Goal: Task Accomplishment & Management: Manage account settings

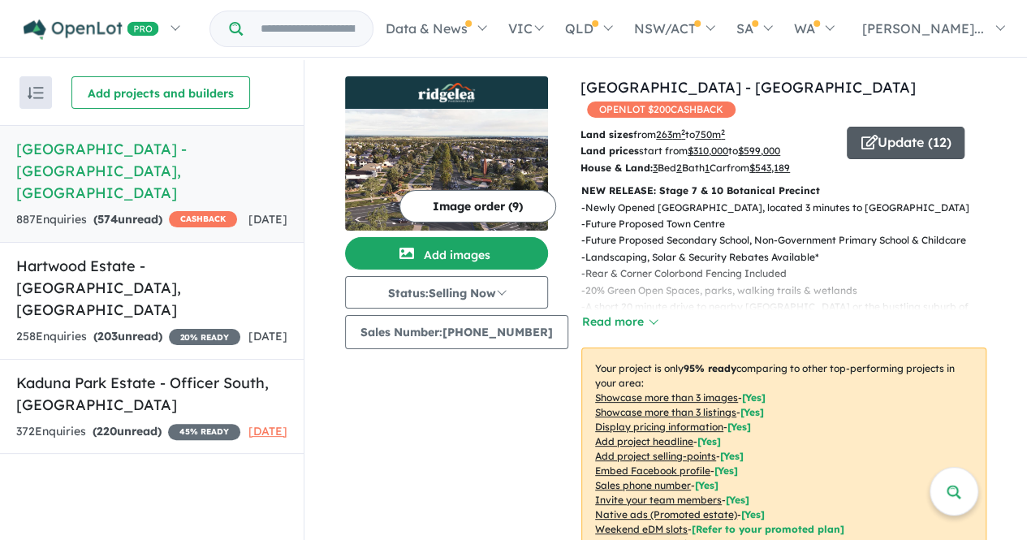
click at [897, 132] on button "Update ( 12 )" at bounding box center [906, 143] width 118 height 32
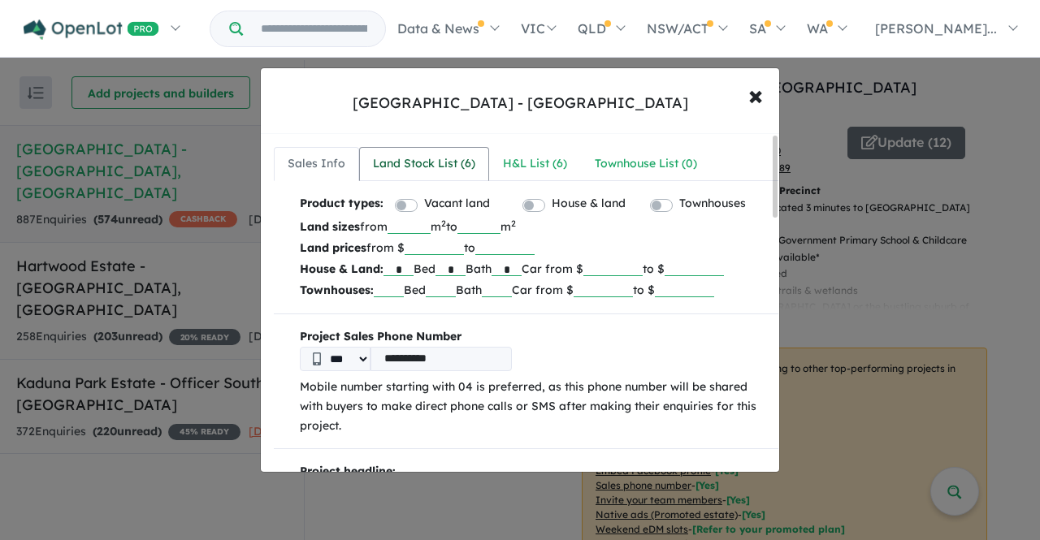
click at [413, 171] on div "Land Stock List ( 6 )" at bounding box center [424, 163] width 102 height 19
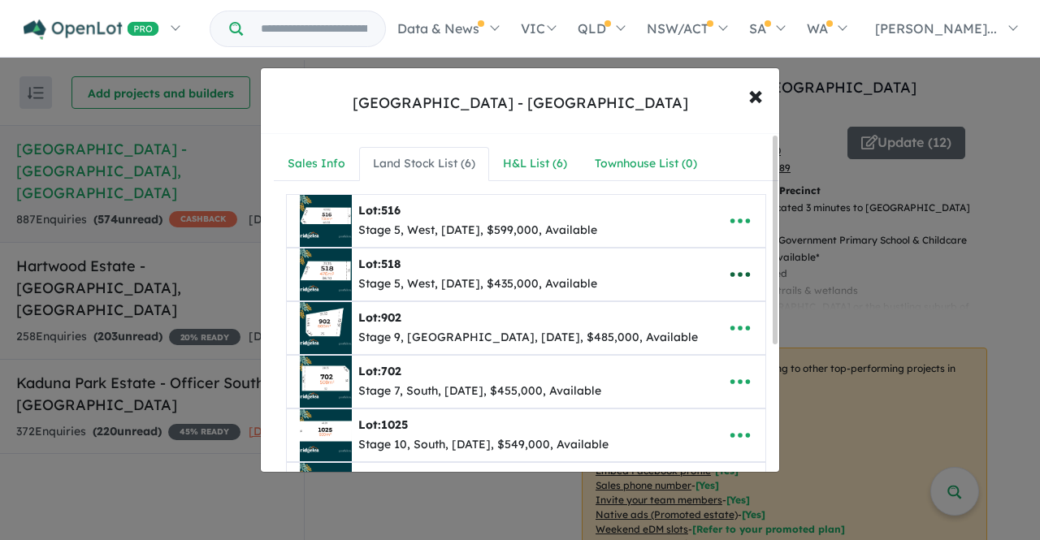
click at [733, 273] on icon "button" at bounding box center [739, 274] width 19 height 5
click at [690, 347] on link "Remove" at bounding box center [704, 352] width 120 height 37
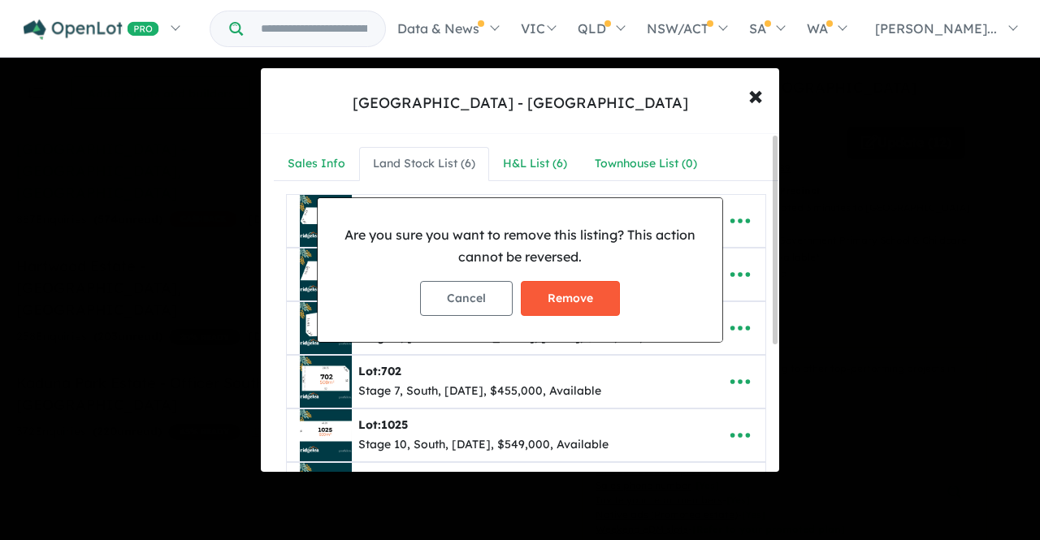
click at [586, 296] on button "Remove" at bounding box center [570, 298] width 99 height 35
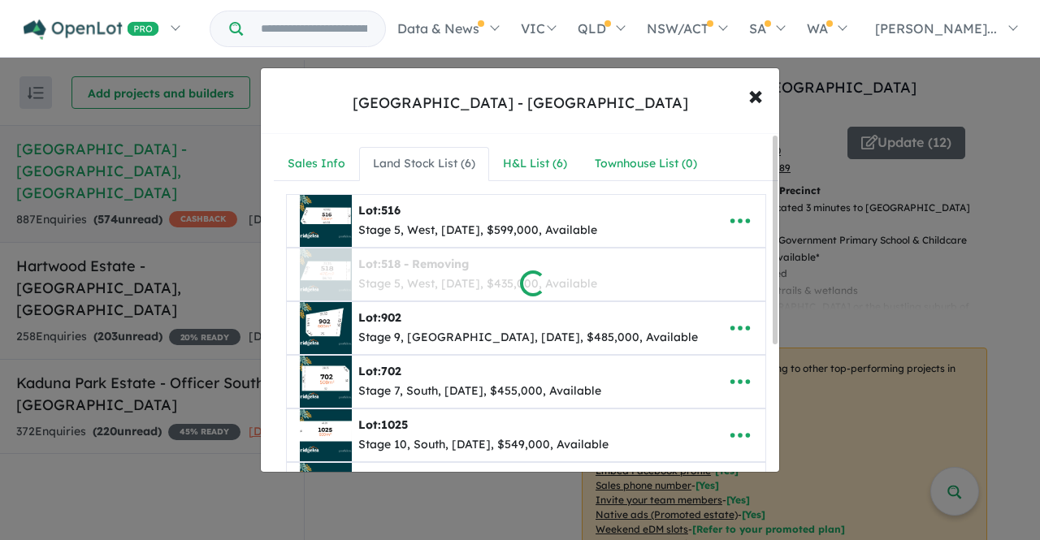
click at [558, 151] on div at bounding box center [520, 270] width 1040 height 540
click at [543, 155] on div at bounding box center [520, 270] width 1040 height 540
click at [759, 97] on div at bounding box center [520, 270] width 1040 height 540
